Goal: Find specific page/section: Find specific page/section

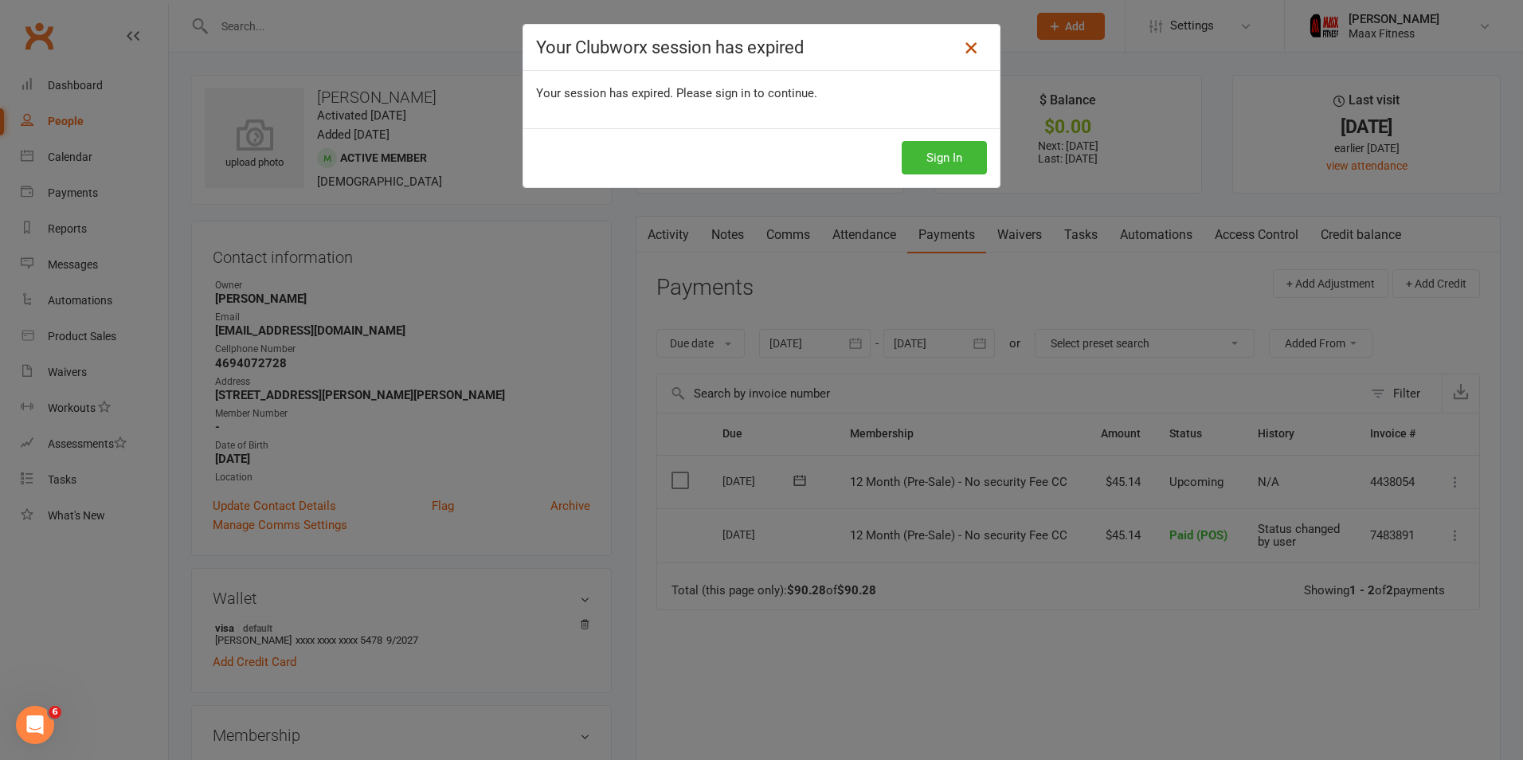
click at [962, 50] on icon at bounding box center [971, 47] width 19 height 19
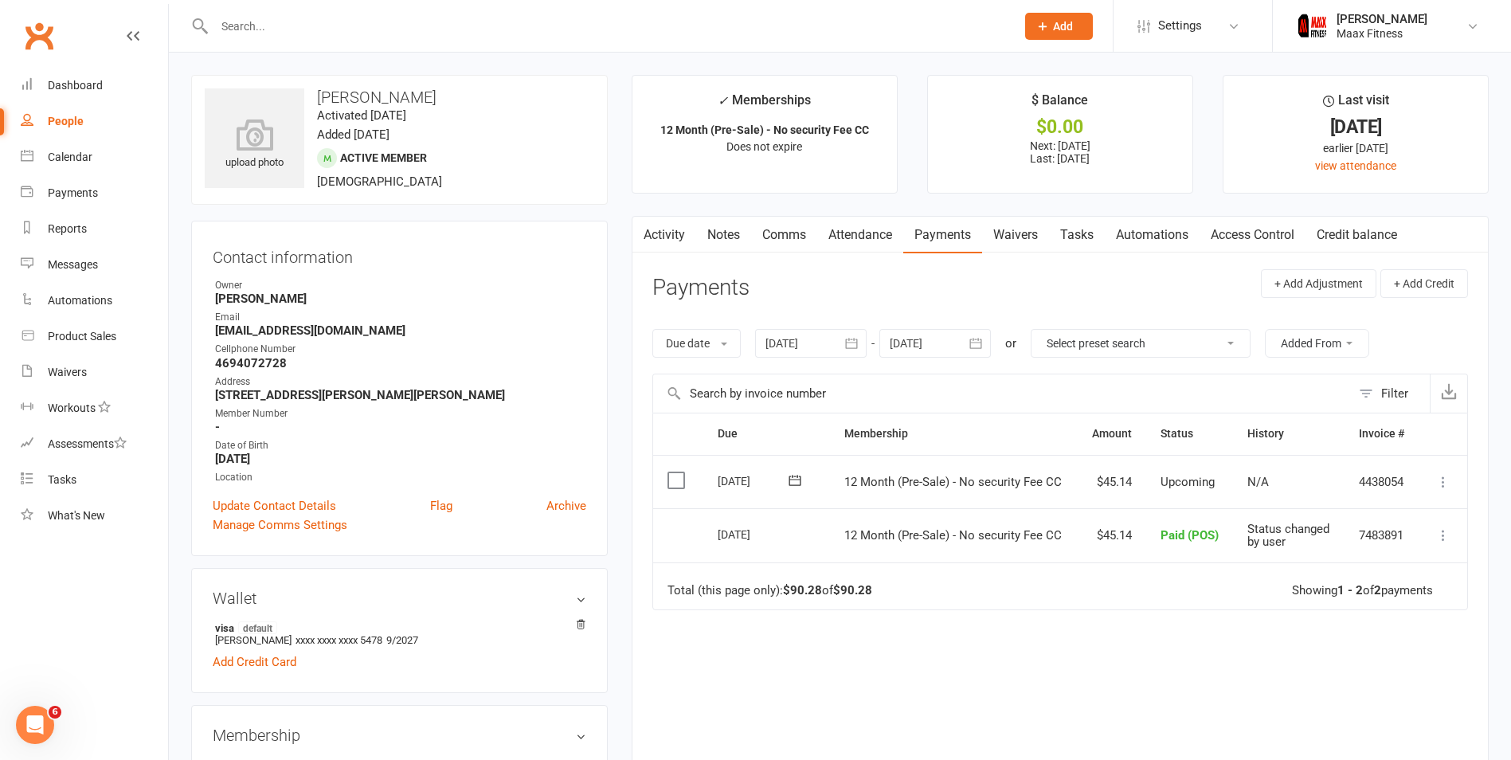
click at [66, 118] on div "People" at bounding box center [66, 121] width 36 height 13
select select "100"
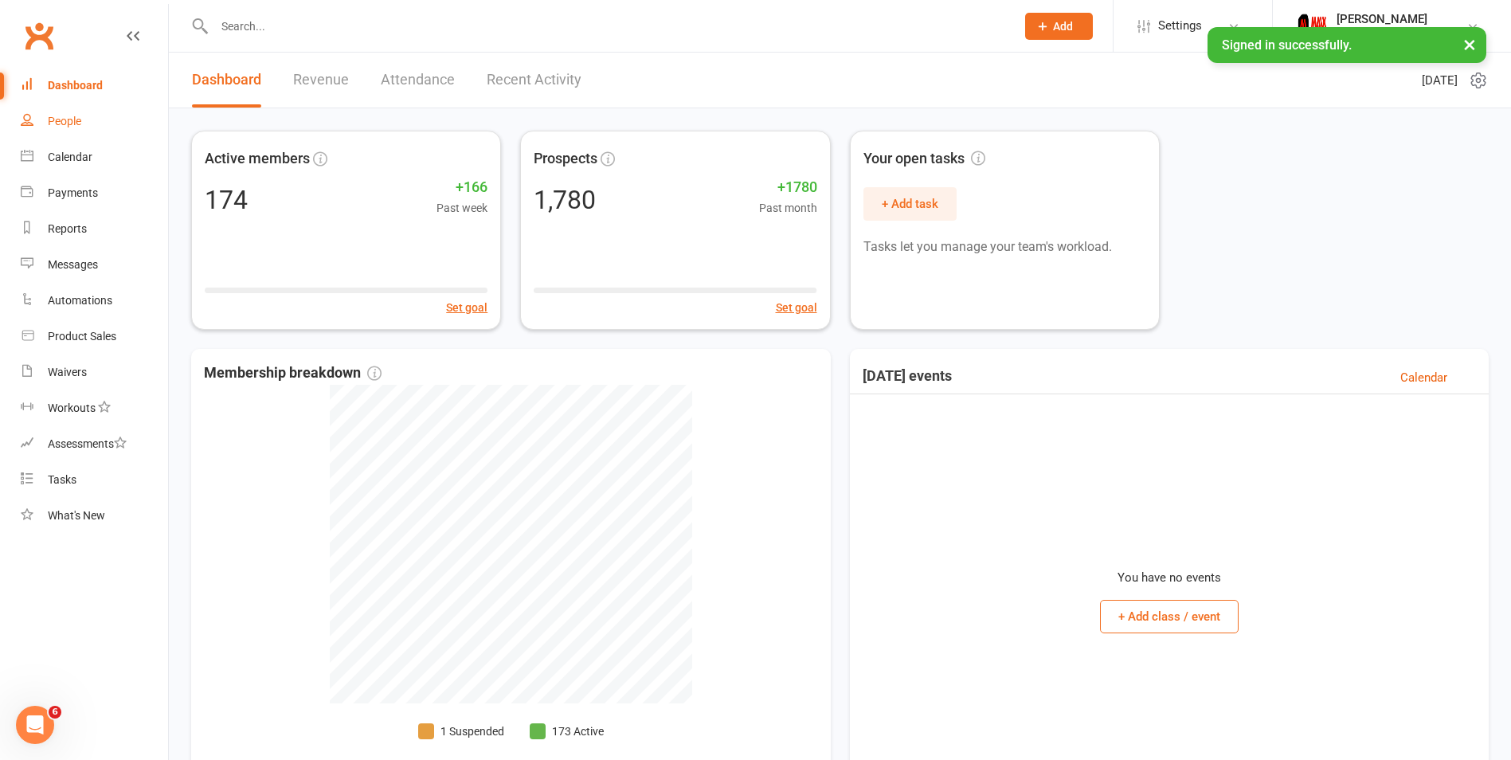
click at [63, 127] on div "People" at bounding box center [64, 121] width 33 height 13
select select "100"
